Goal: Task Accomplishment & Management: Use online tool/utility

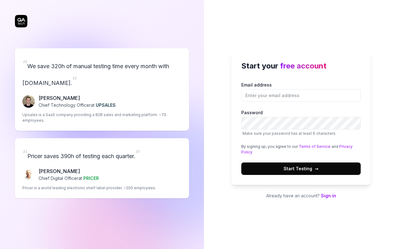
click at [328, 195] on link "Sign in" at bounding box center [328, 195] width 15 height 5
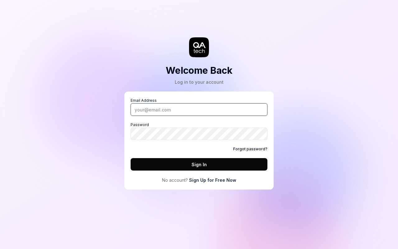
click at [199, 109] on input "Email Address" at bounding box center [199, 109] width 137 height 12
type input "[PERSON_NAME][EMAIL_ADDRESS][DOMAIN_NAME]"
click at [199, 164] on button "Sign In" at bounding box center [199, 164] width 137 height 12
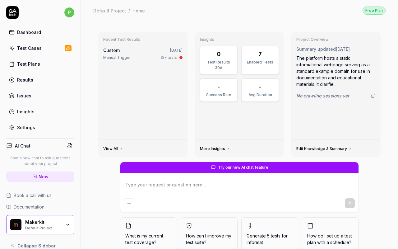
type textarea "*"
